Goal: Information Seeking & Learning: Learn about a topic

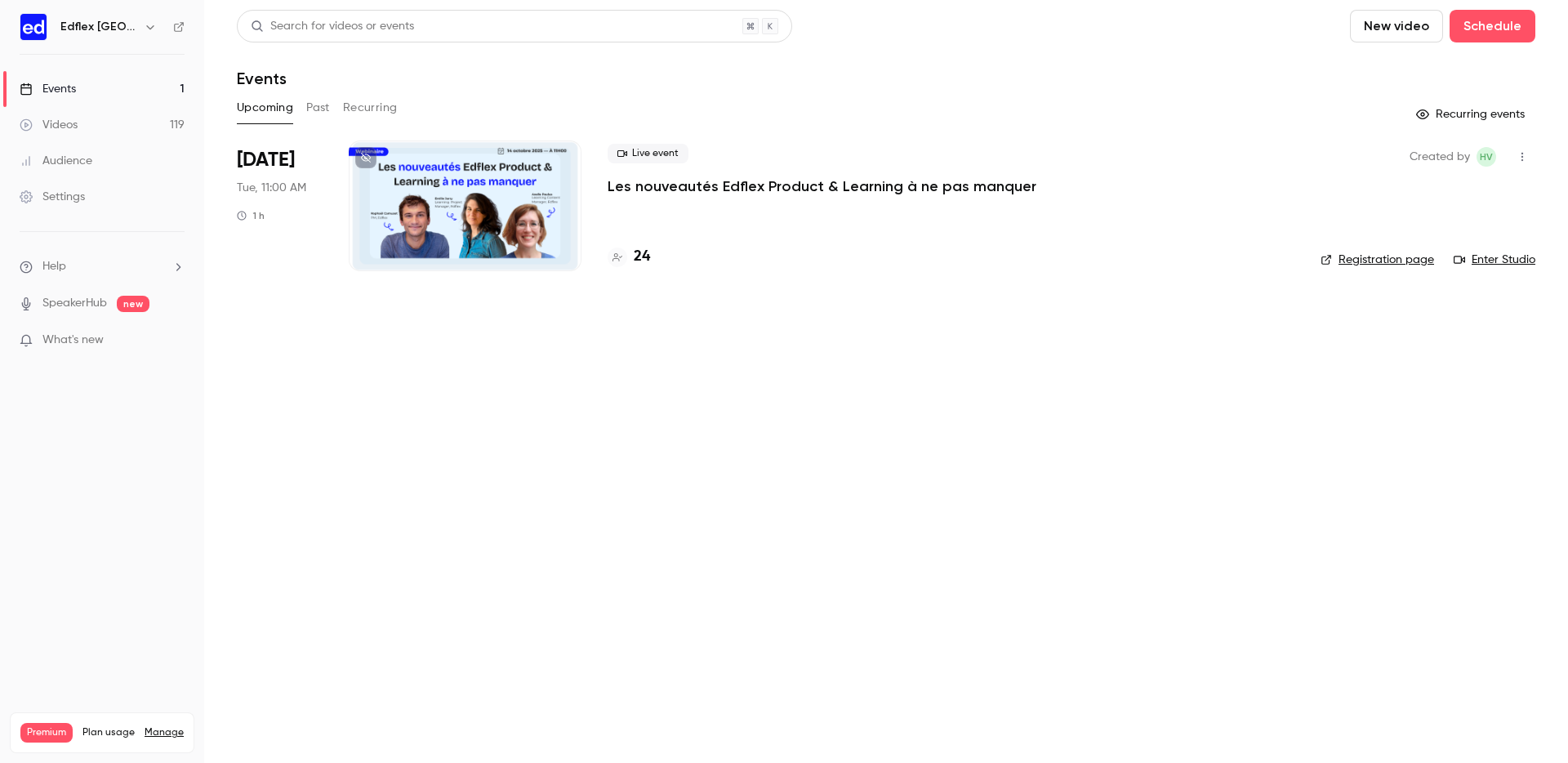
click at [316, 106] on button "Past" at bounding box center [318, 107] width 24 height 26
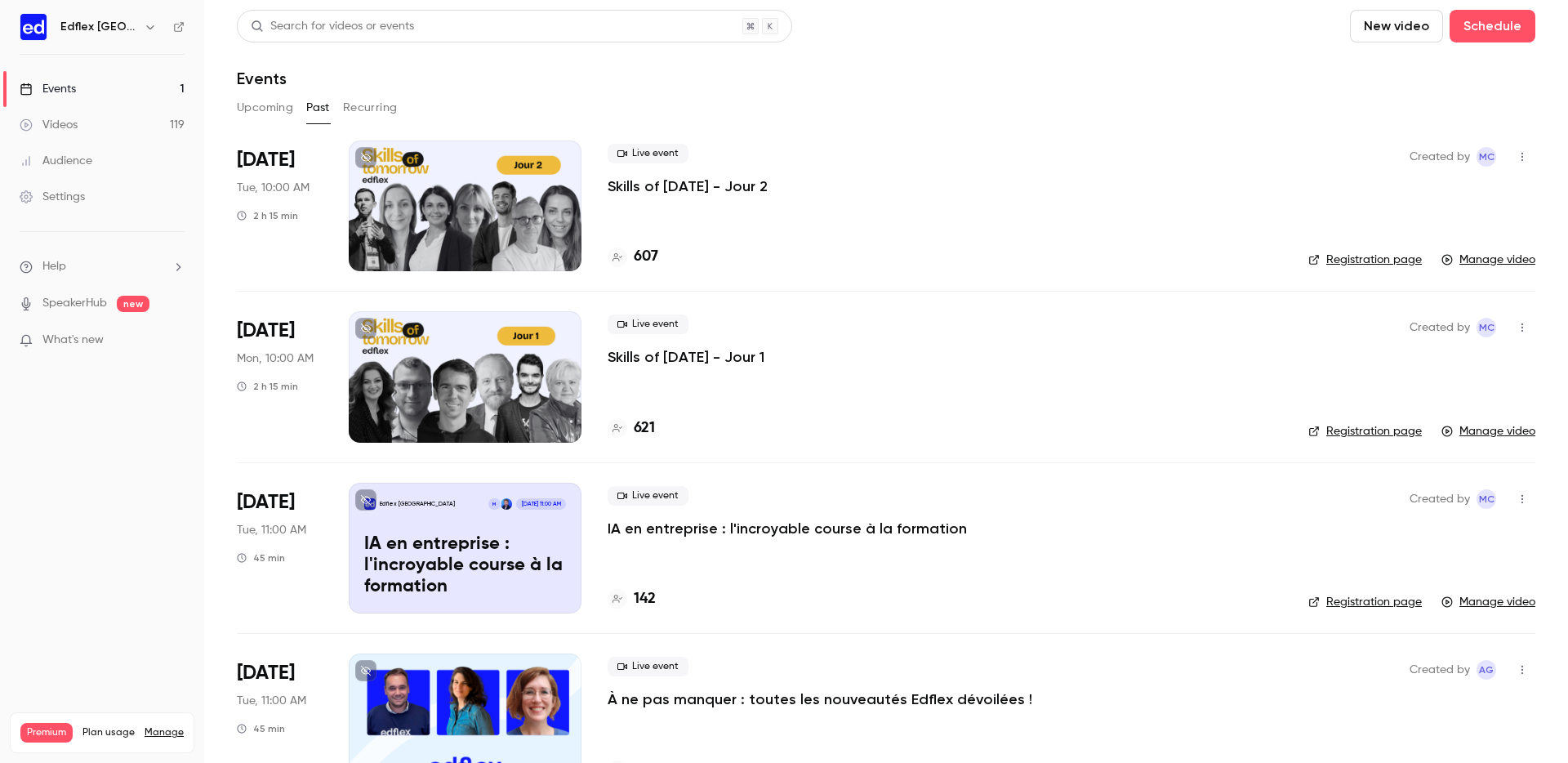
click at [698, 357] on p "Skills of [DATE] - Jour 1" at bounding box center [686, 356] width 157 height 20
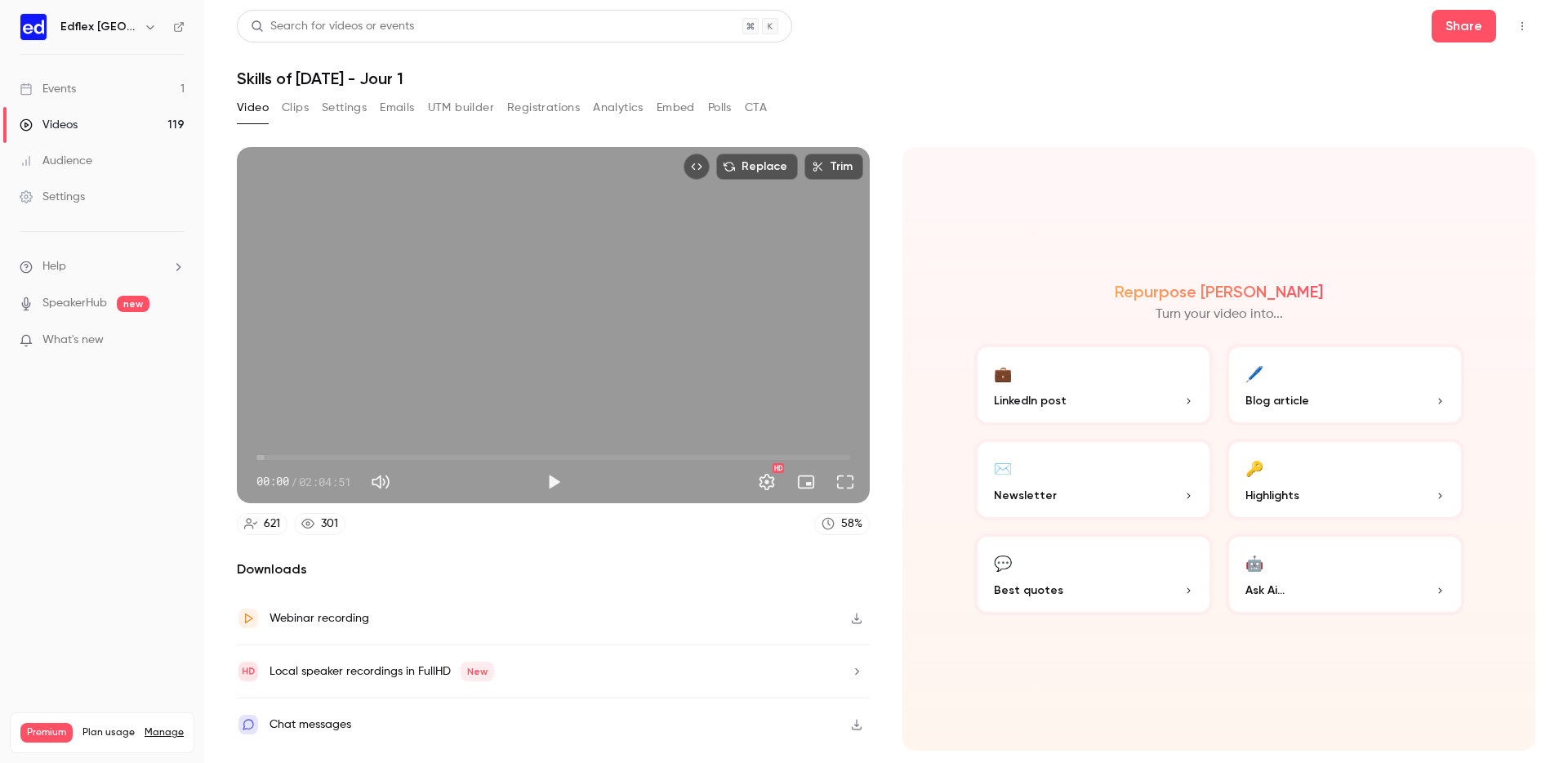
click at [547, 111] on button "Registrations" at bounding box center [543, 107] width 72 height 26
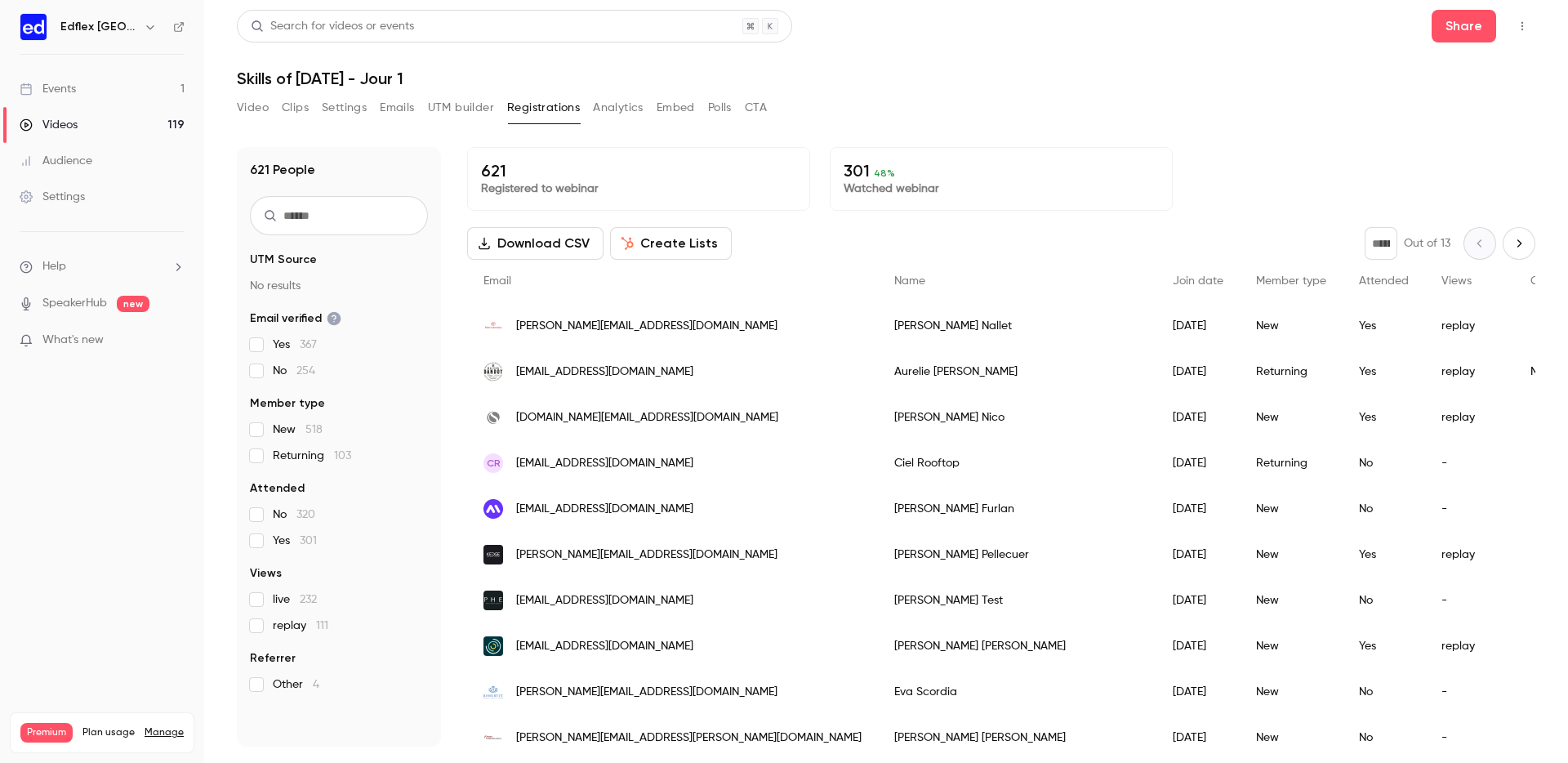
click at [161, 127] on link "Videos 119" at bounding box center [102, 125] width 204 height 36
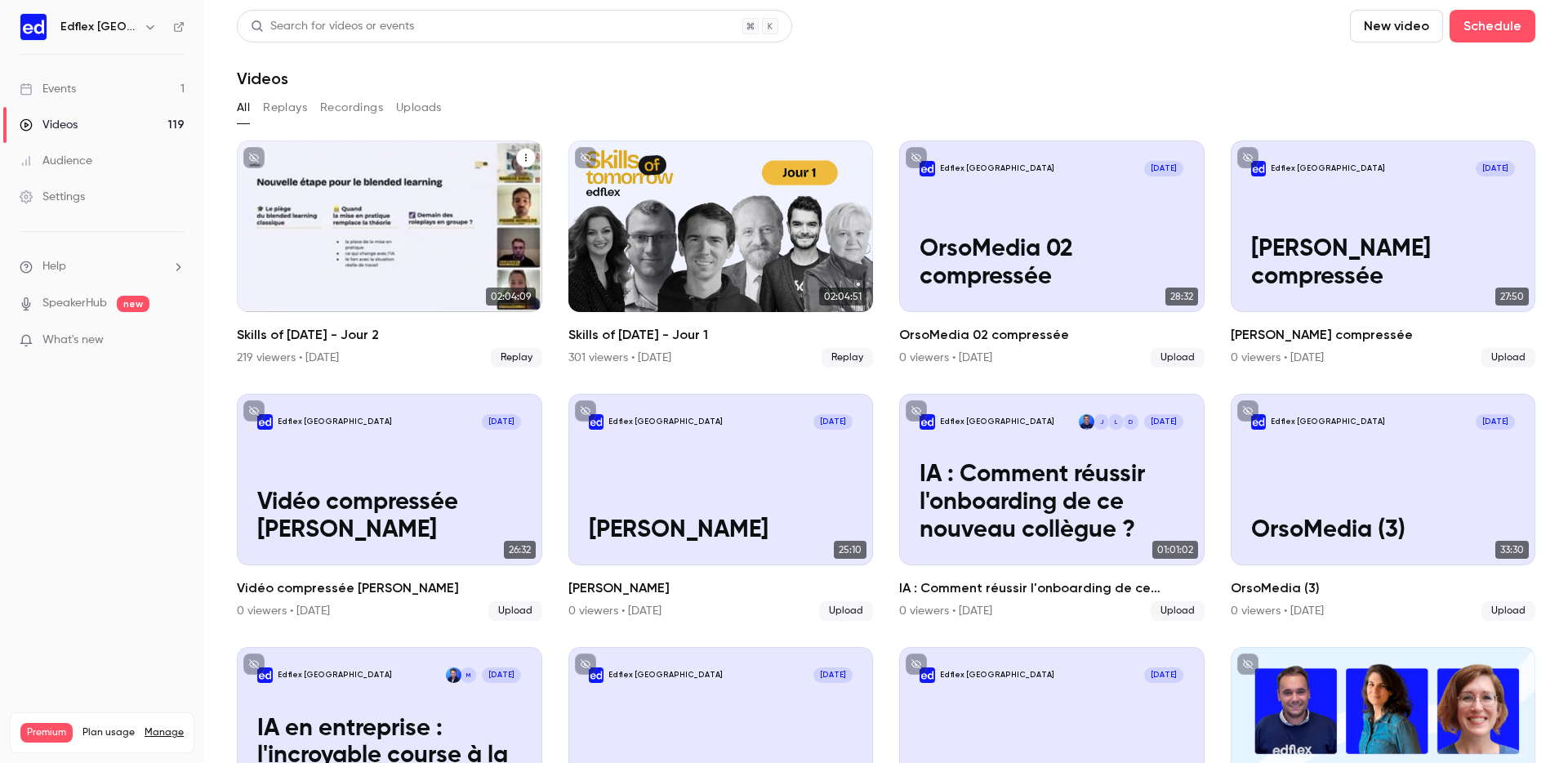
click at [452, 251] on div "Skills of Tomorrow - Jour 2" at bounding box center [389, 226] width 305 height 172
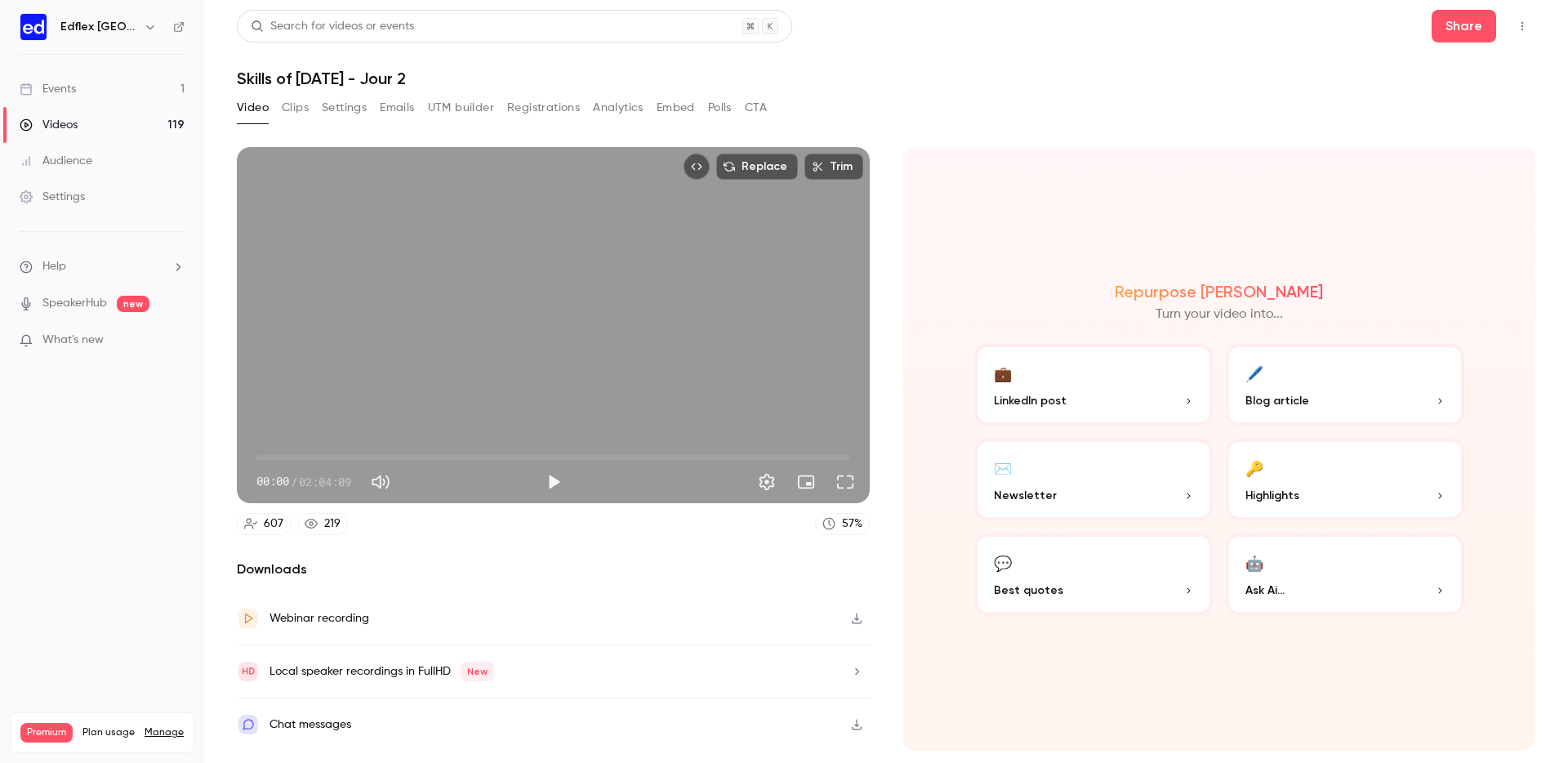
click at [577, 105] on button "Registrations" at bounding box center [543, 107] width 72 height 26
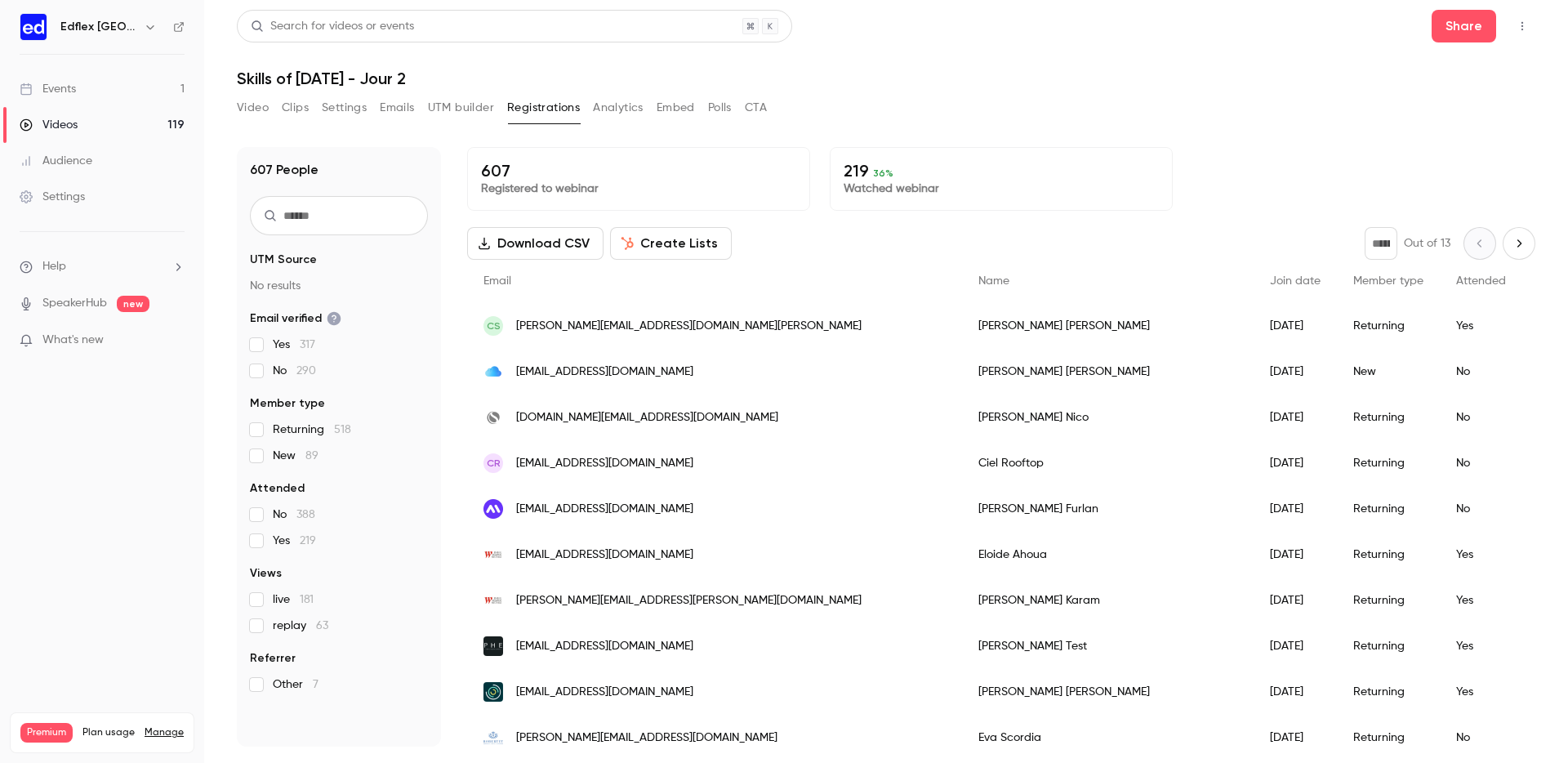
click at [638, 112] on button "Analytics" at bounding box center [619, 107] width 51 height 26
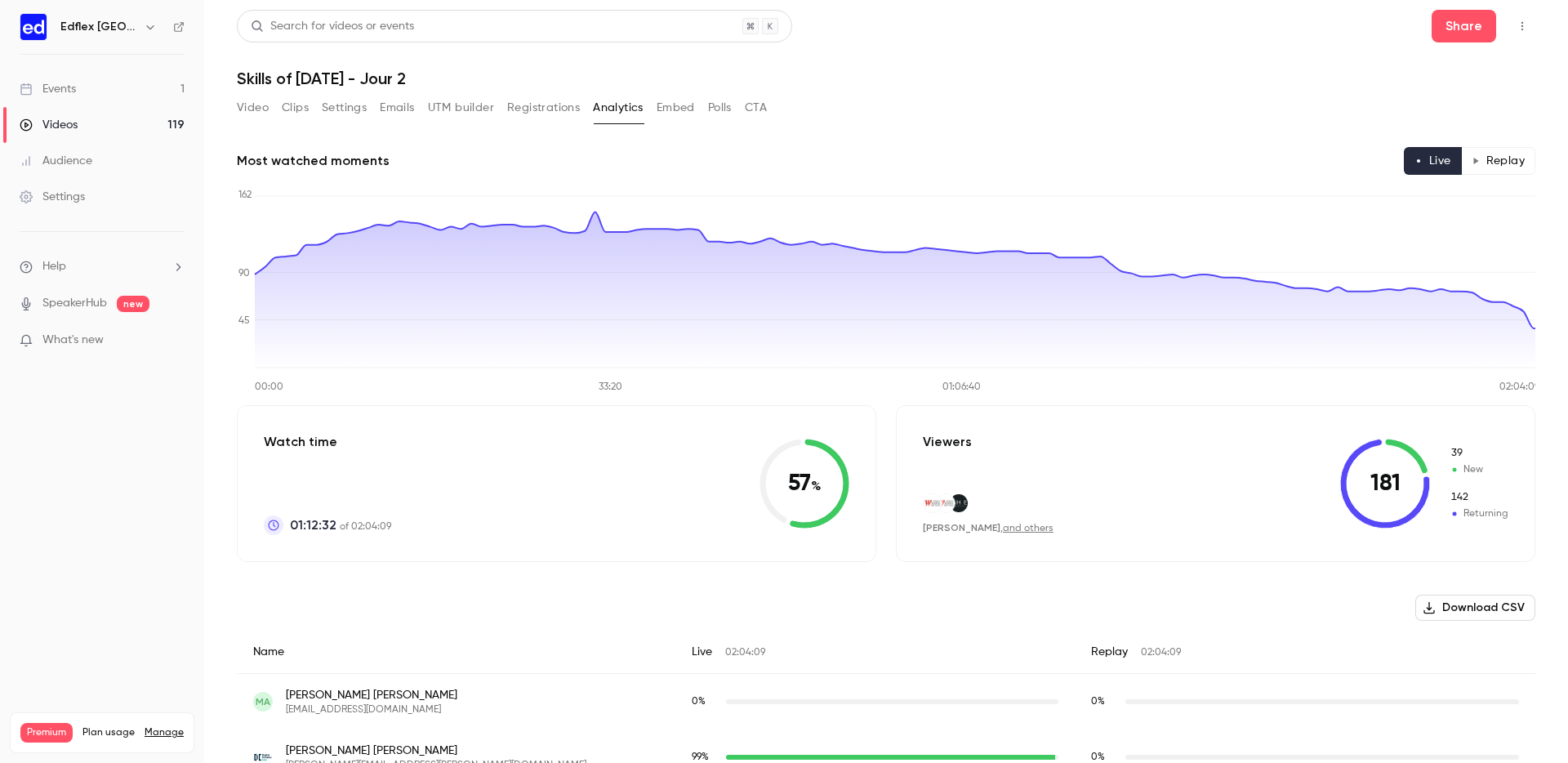
click at [1498, 169] on button "Replay" at bounding box center [1498, 161] width 74 height 28
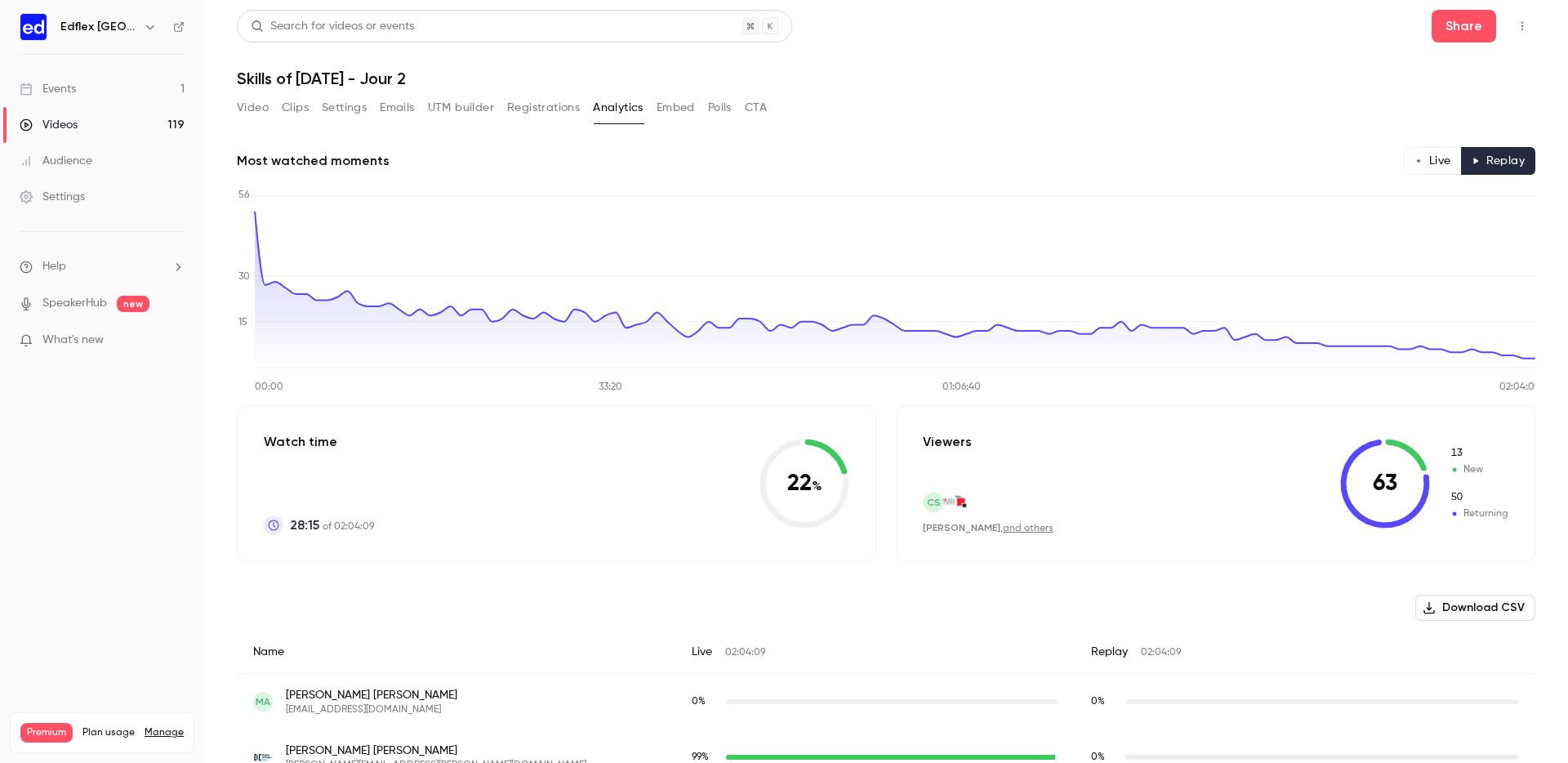
click at [77, 122] on link "Videos 119" at bounding box center [102, 125] width 204 height 36
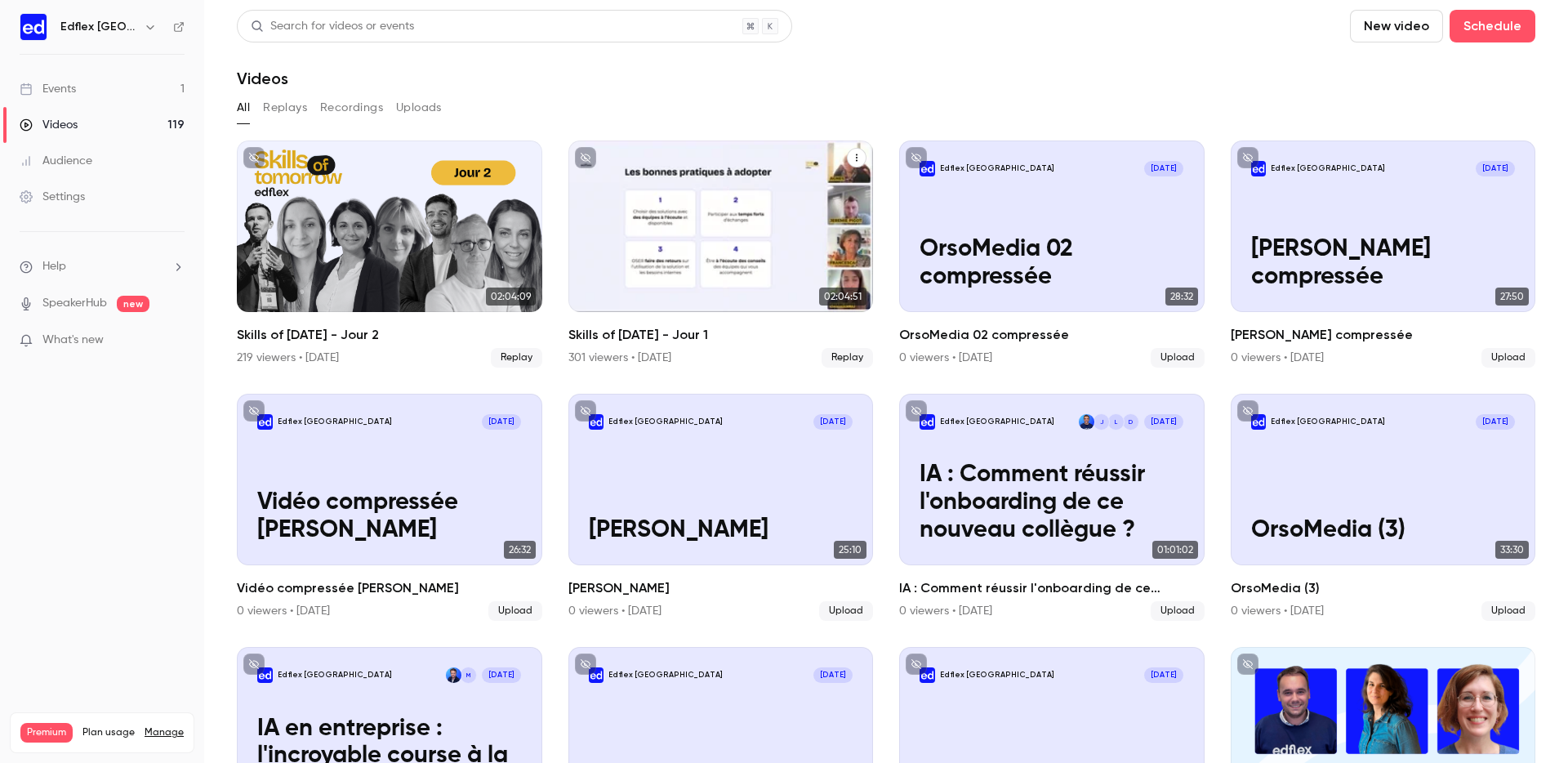
click at [671, 265] on div "Skills of Tomorrow - Jour 1" at bounding box center [721, 226] width 305 height 172
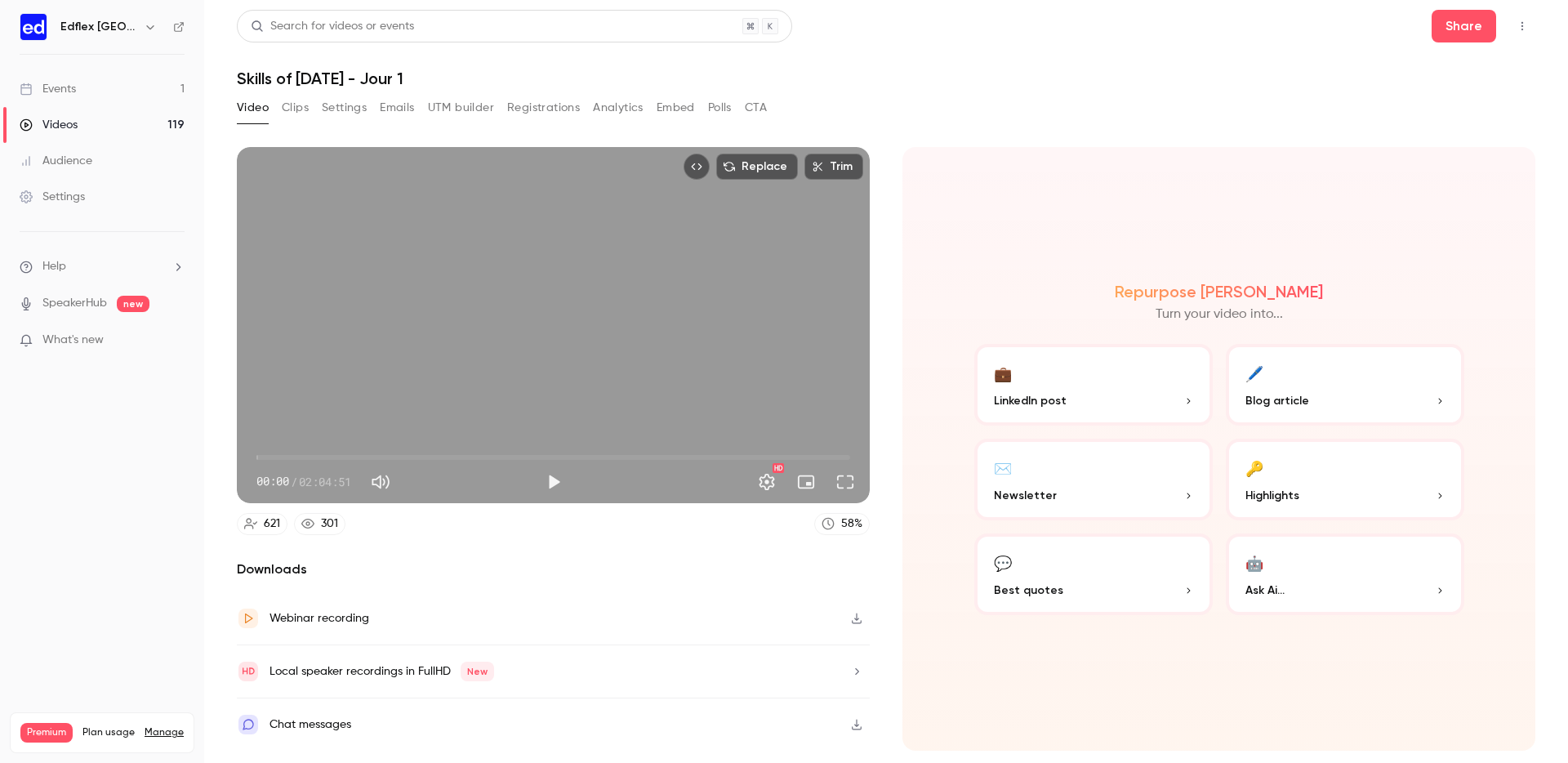
click at [560, 105] on button "Registrations" at bounding box center [543, 107] width 72 height 26
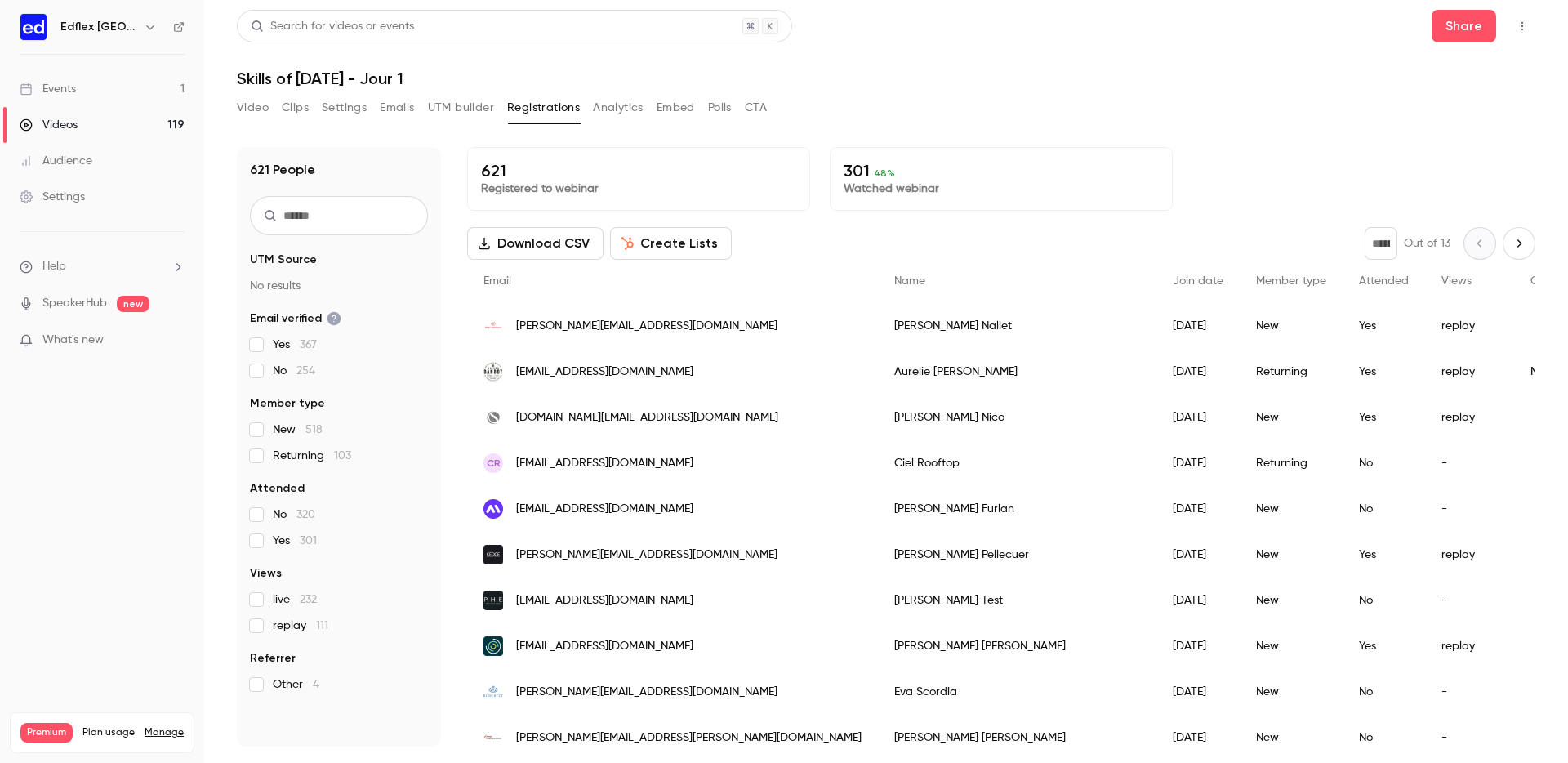
click at [624, 105] on button "Analytics" at bounding box center [619, 107] width 51 height 26
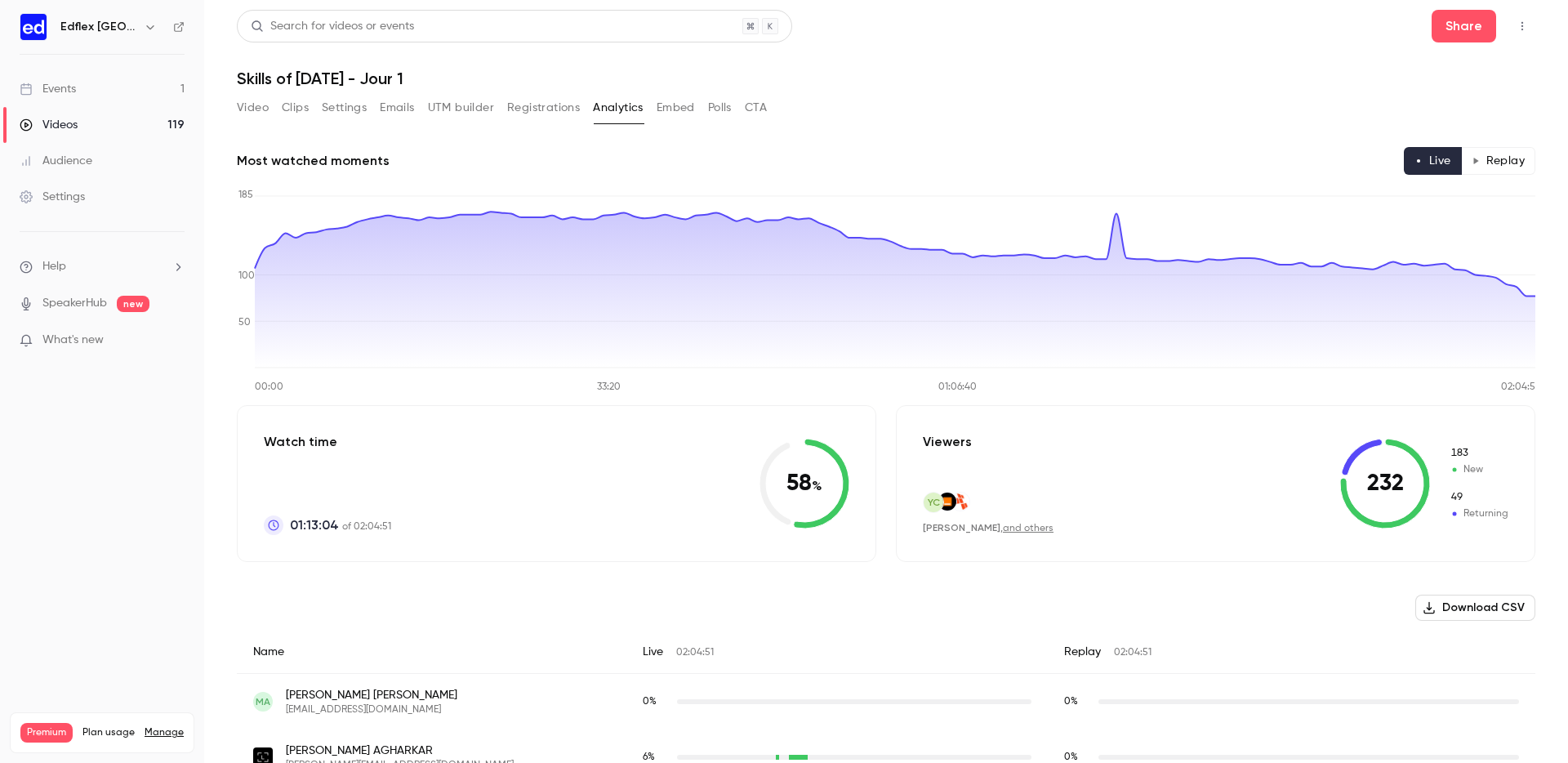
click at [1495, 159] on button "Replay" at bounding box center [1498, 161] width 74 height 28
